Goal: Find specific page/section: Find specific page/section

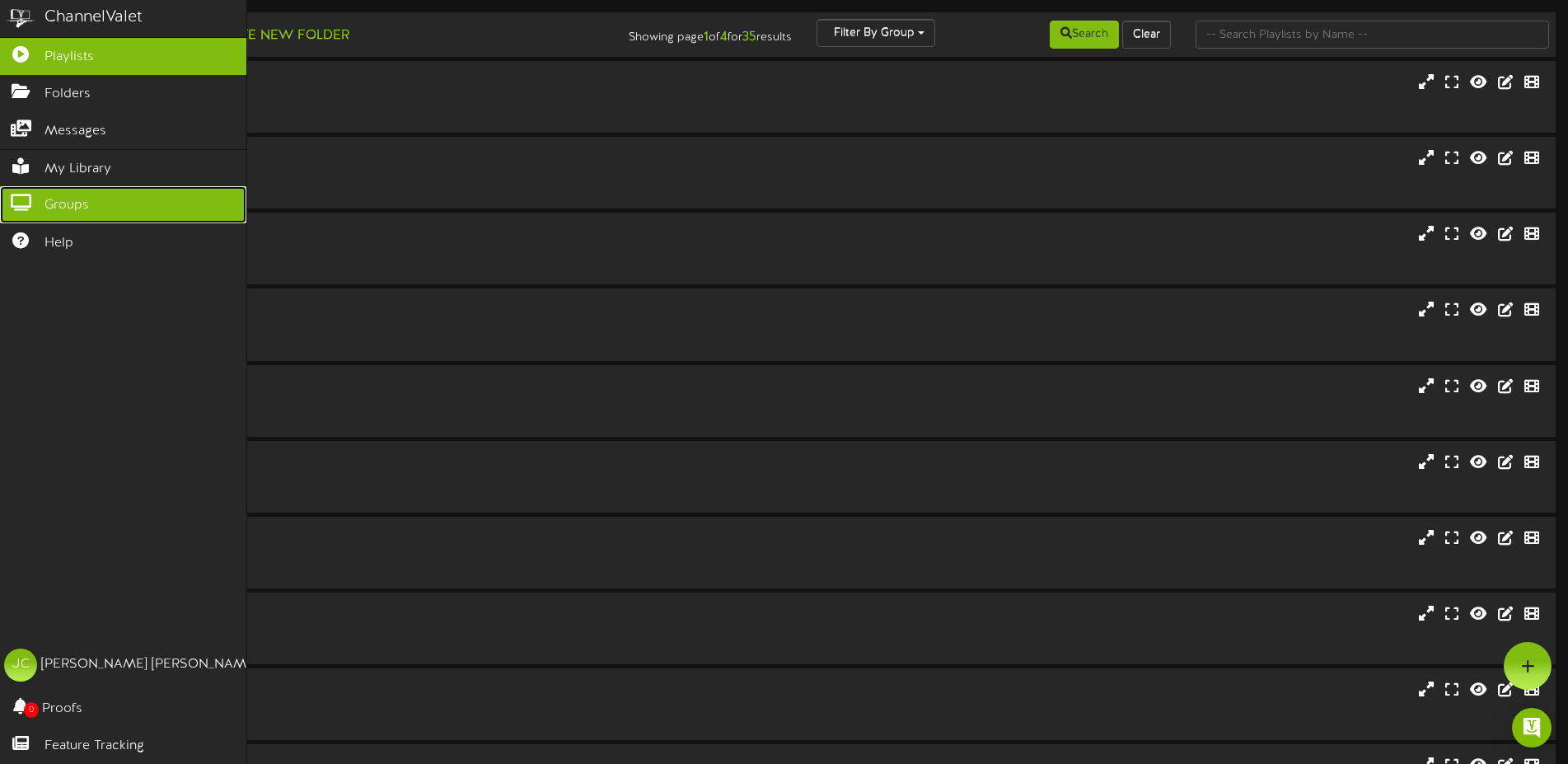
click at [38, 210] on link "Groups" at bounding box center [122, 204] width 246 height 37
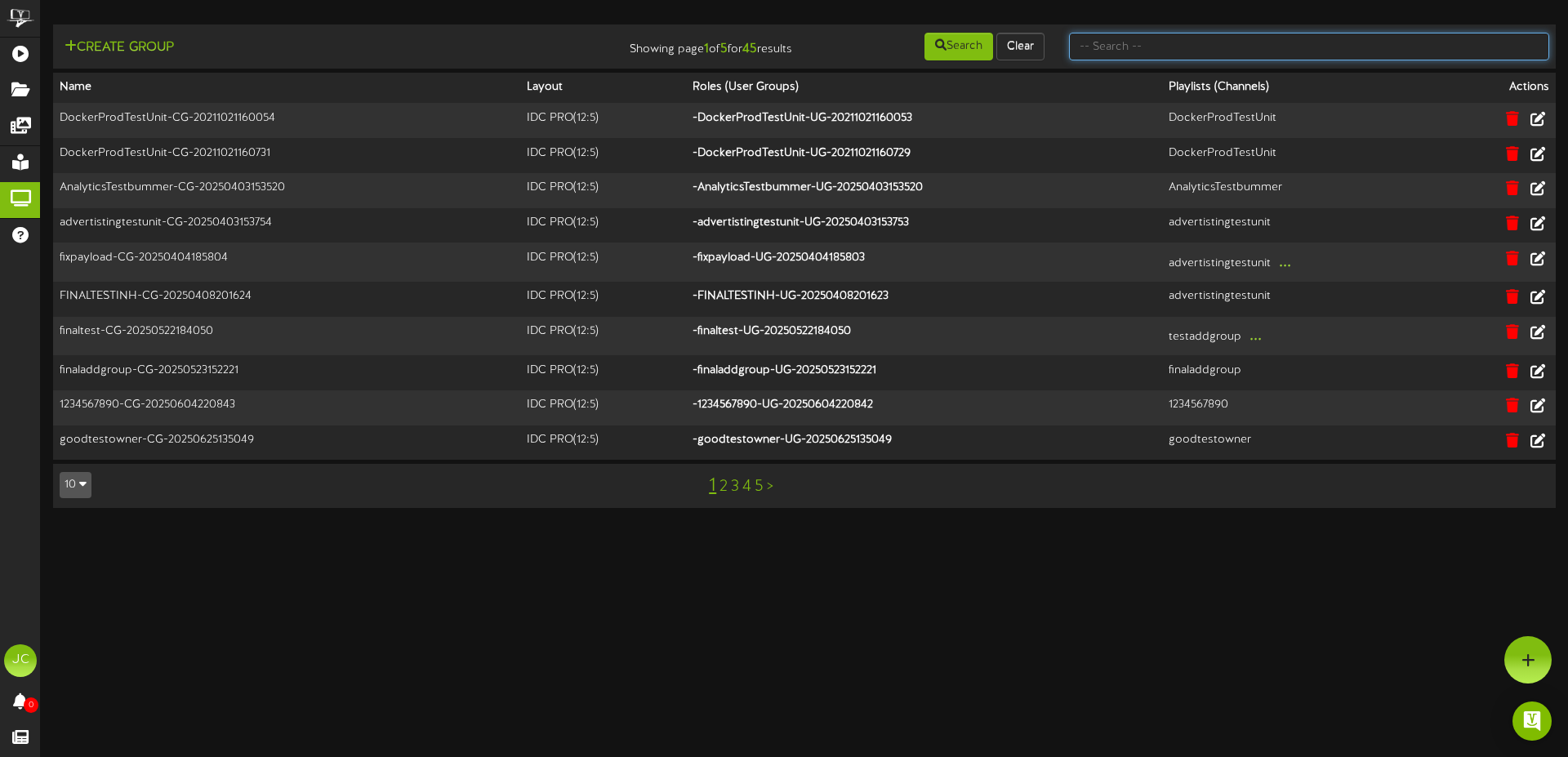
click at [1217, 47] on input "text" at bounding box center [1309, 46] width 481 height 28
type input "r"
type input "test"
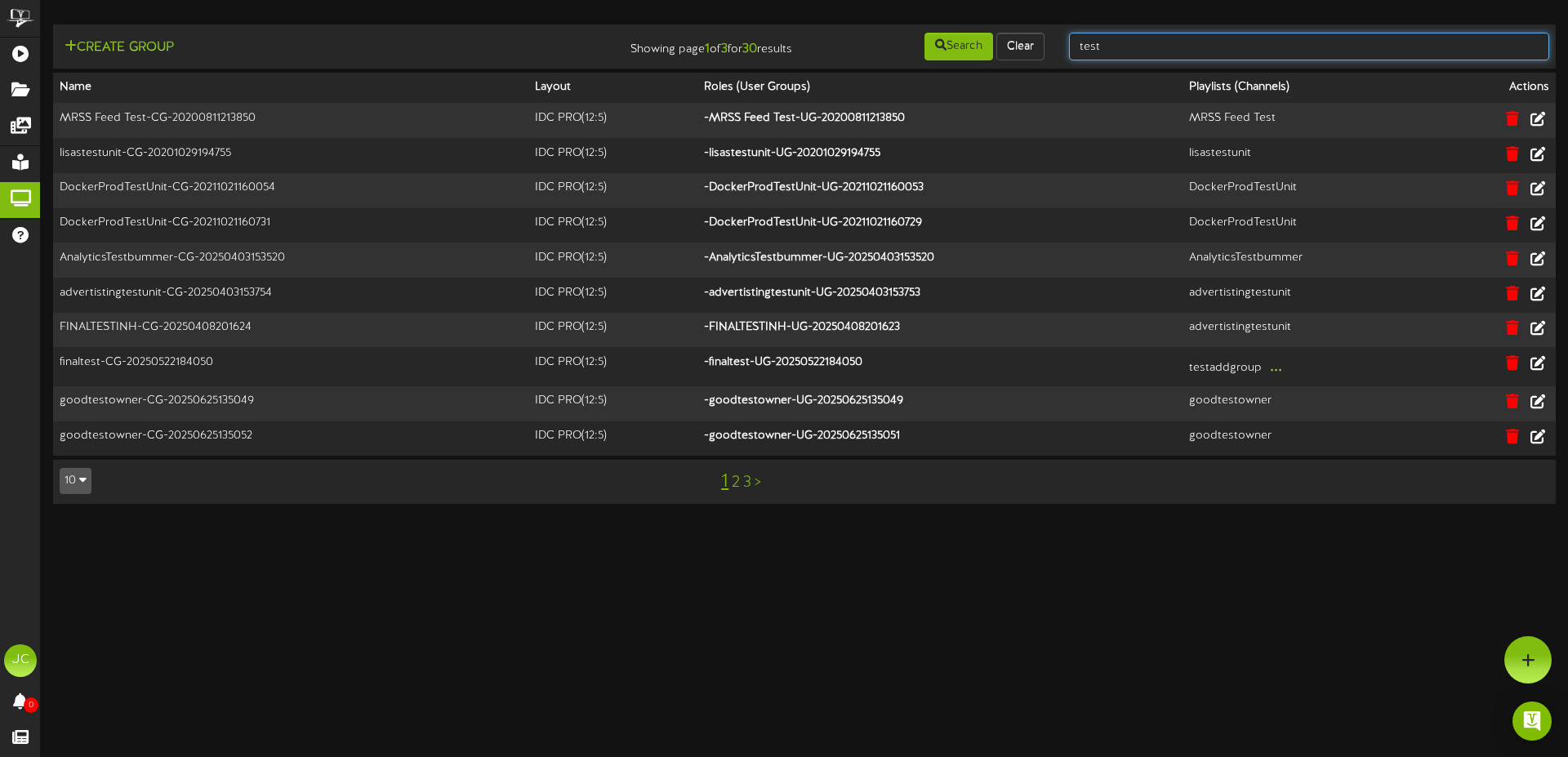
click at [1131, 51] on input "test" at bounding box center [1309, 46] width 481 height 28
type input "testgroup"
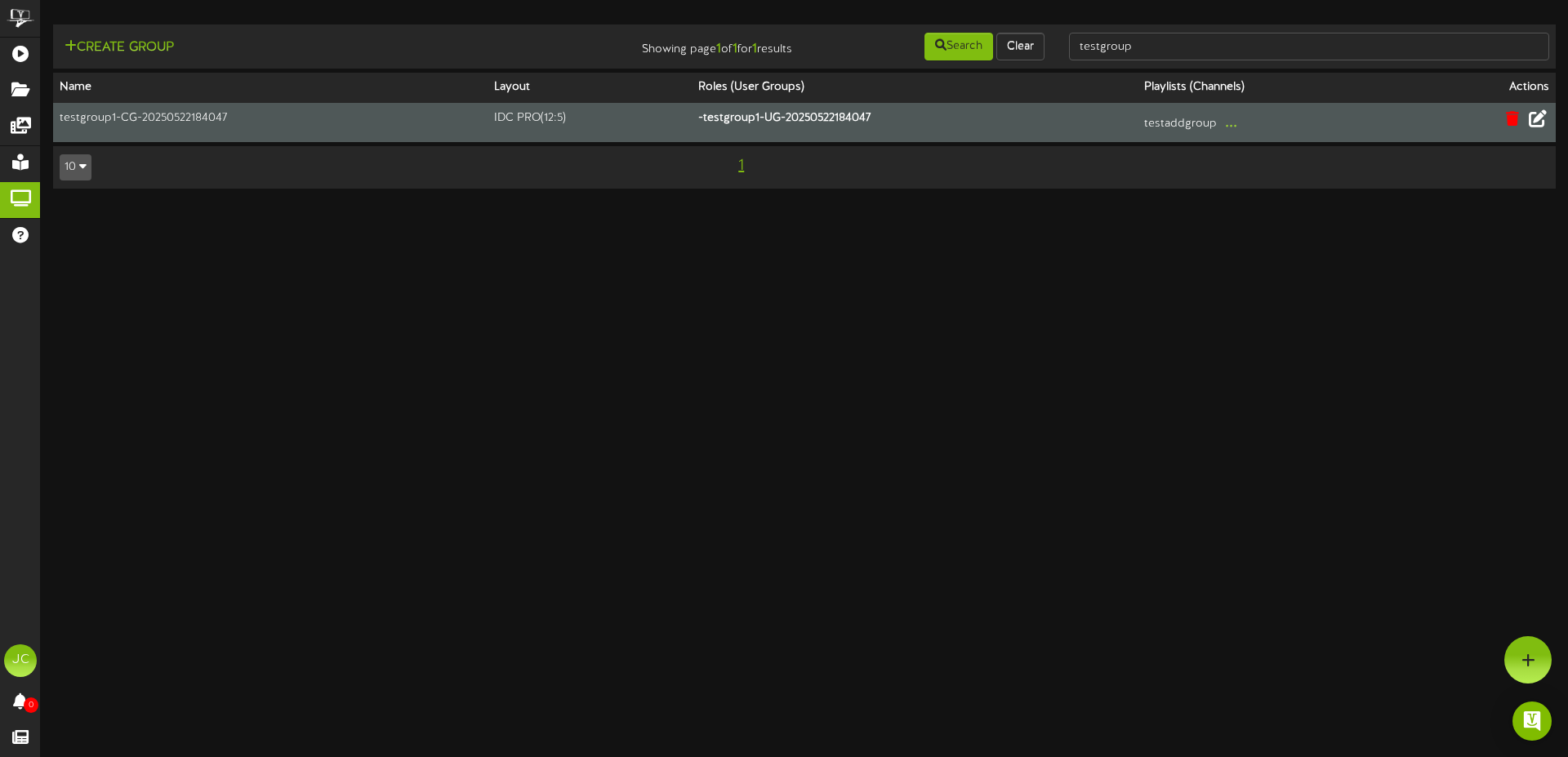
click at [1534, 118] on icon at bounding box center [1538, 118] width 18 height 18
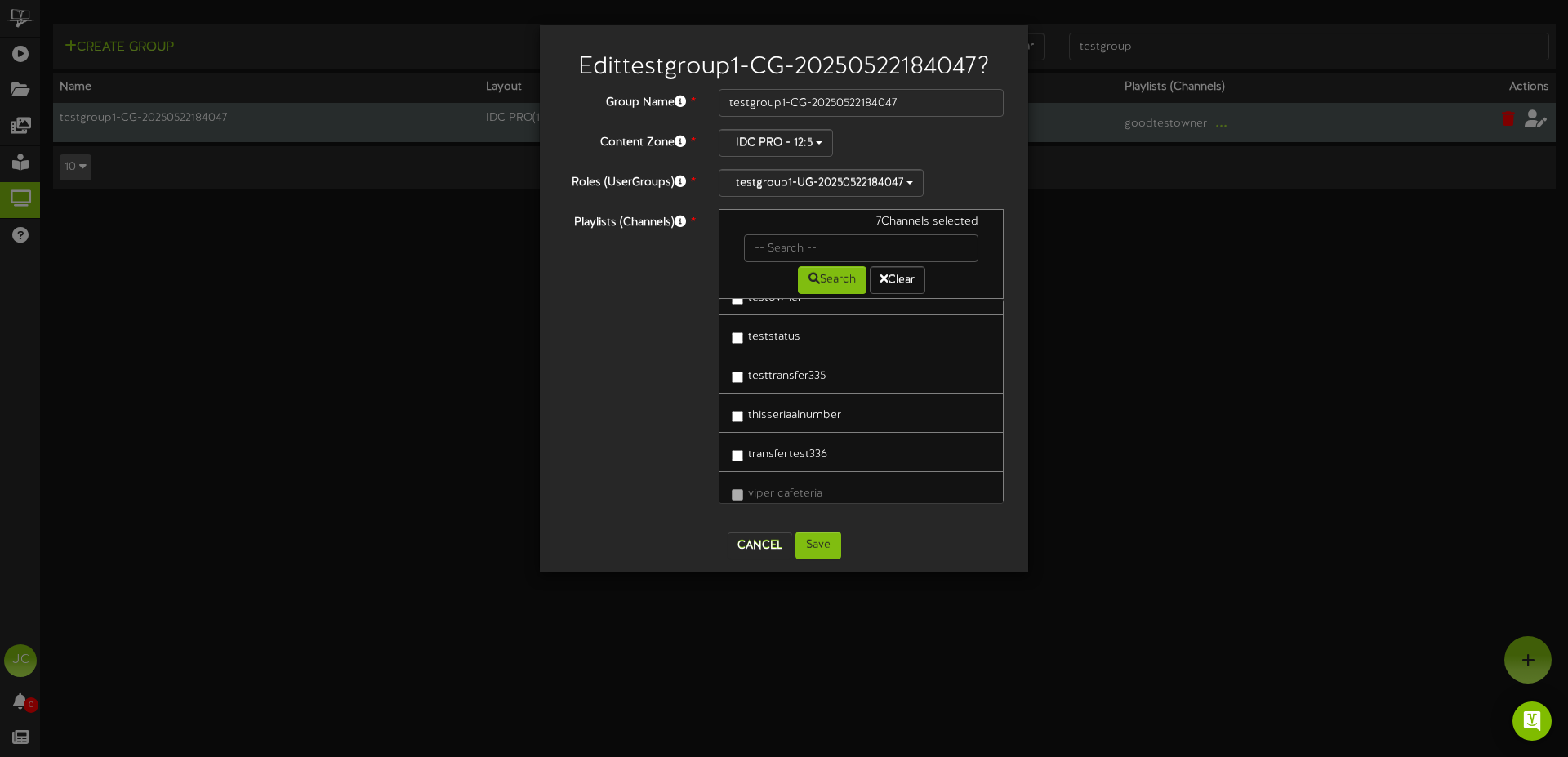
scroll to position [1170, 0]
